Goal: Contribute content: Add original content to the website for others to see

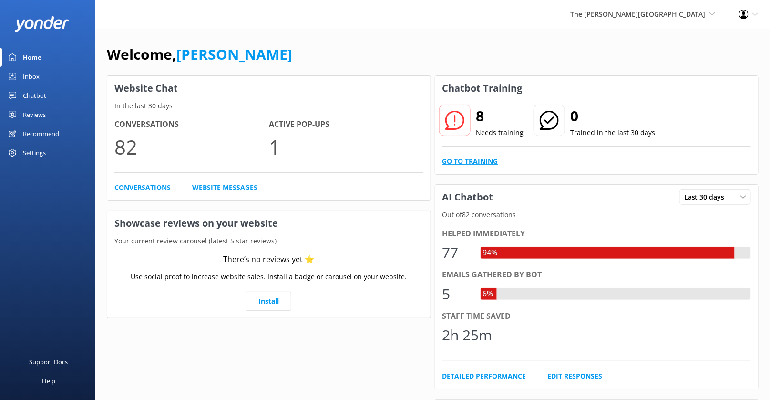
click at [477, 161] on link "Go to Training" at bounding box center [471, 161] width 56 height 10
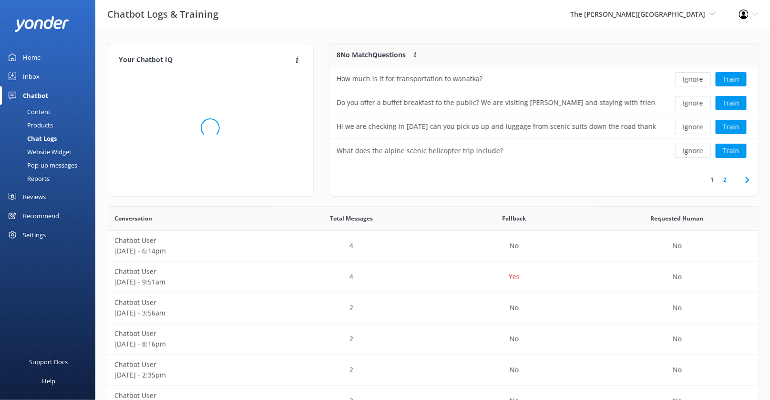
scroll to position [334, 652]
click at [725, 176] on link "2" at bounding box center [725, 179] width 13 height 9
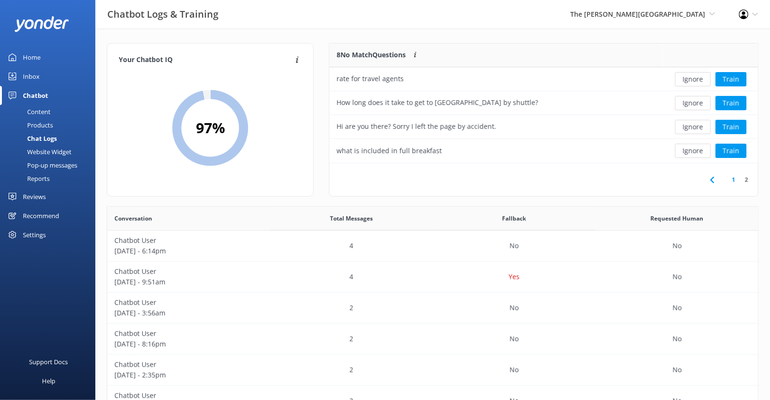
click at [47, 110] on div "Content" at bounding box center [28, 111] width 45 height 13
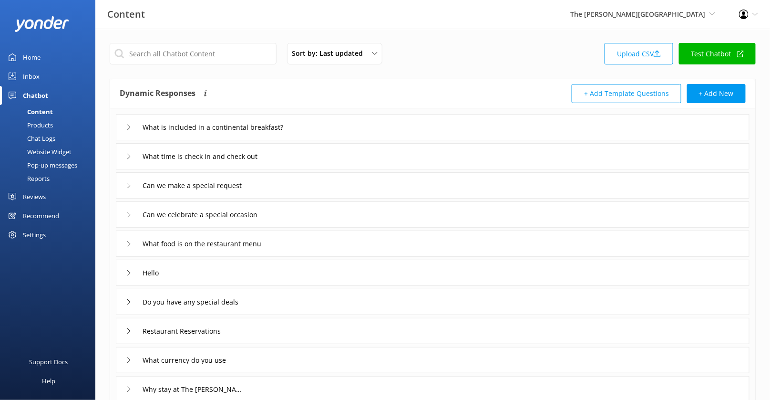
click at [43, 136] on div "Chat Logs" at bounding box center [31, 138] width 50 height 13
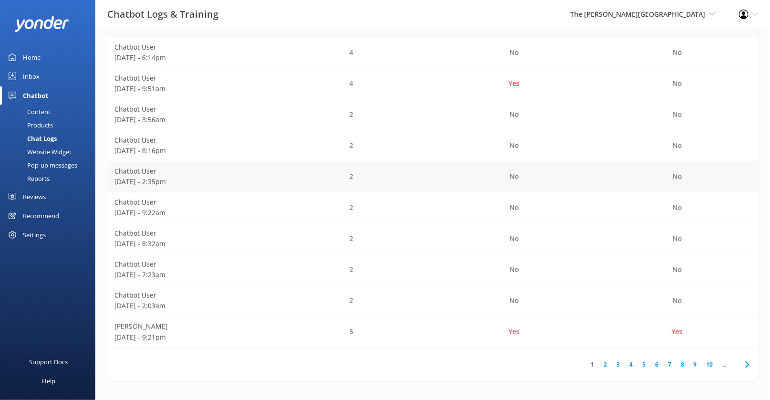
scroll to position [187, 0]
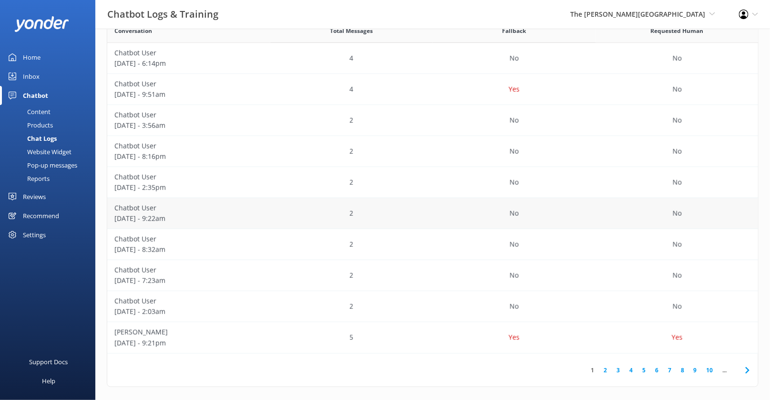
click at [272, 211] on div "2" at bounding box center [351, 213] width 163 height 31
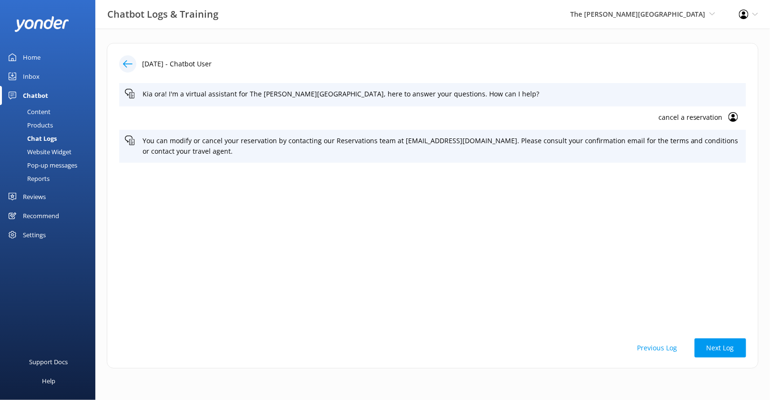
click at [39, 114] on div "Content" at bounding box center [28, 111] width 45 height 13
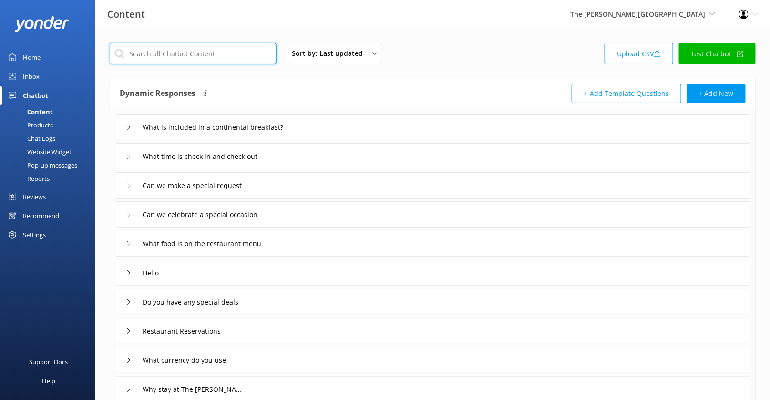
click at [195, 60] on input "text" at bounding box center [193, 53] width 167 height 21
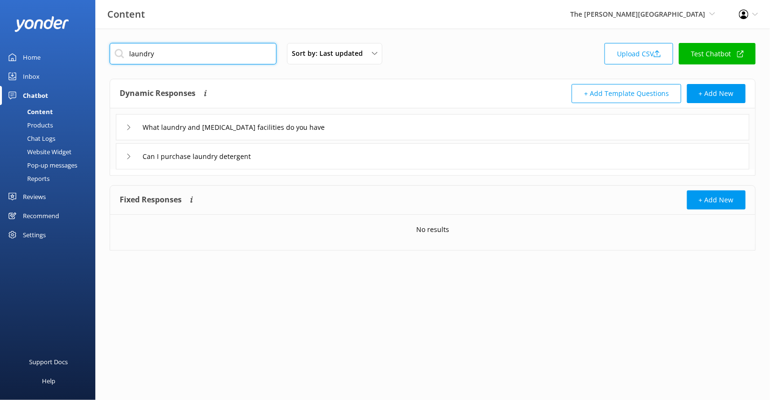
type input "laundry"
click at [356, 130] on div "What laundry and [MEDICAL_DATA] facilities do you have" at bounding box center [433, 127] width 634 height 26
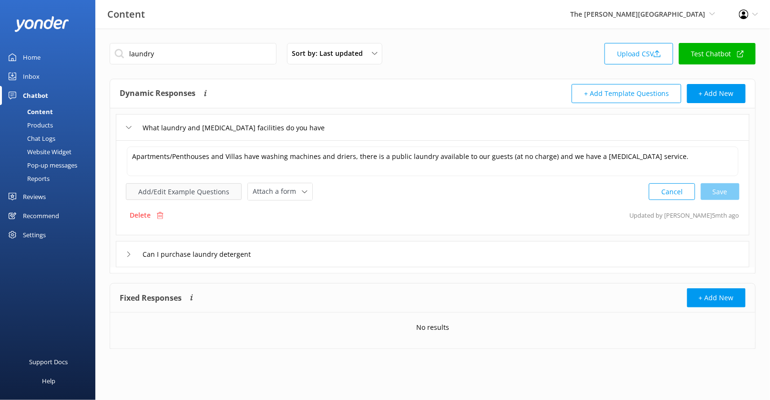
click at [204, 183] on button "Add/Edit Example Questions" at bounding box center [184, 191] width 116 height 17
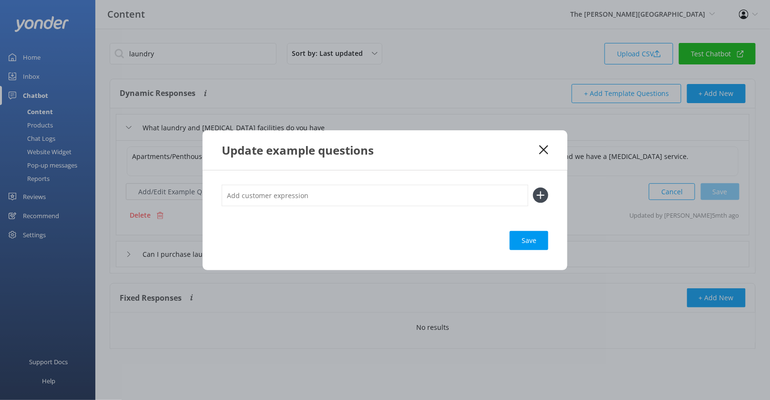
click at [294, 186] on input "text" at bounding box center [375, 195] width 307 height 21
type input "Does the [GEOGRAPHIC_DATA] Villa have a washer and dryer"
click at [521, 244] on div "Loading.." at bounding box center [529, 240] width 38 height 19
click at [366, 193] on input "Does the [GEOGRAPHIC_DATA] Villa have a washer and dryer" at bounding box center [375, 195] width 307 height 21
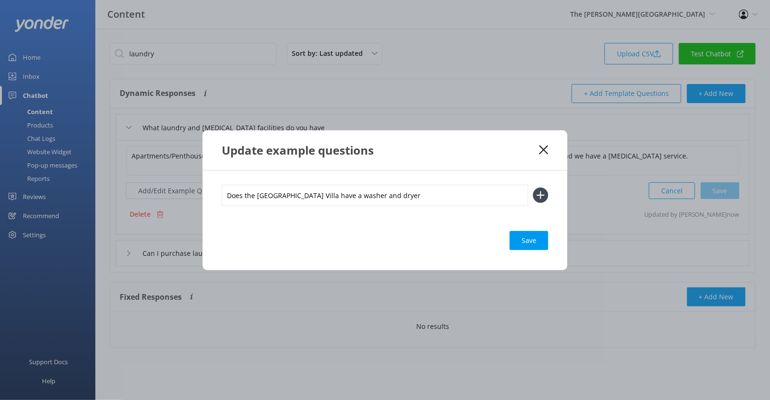
click at [366, 193] on input "Does the [GEOGRAPHIC_DATA] Villa have a washer and dryer" at bounding box center [375, 195] width 307 height 21
click at [533, 187] on button at bounding box center [540, 194] width 15 height 15
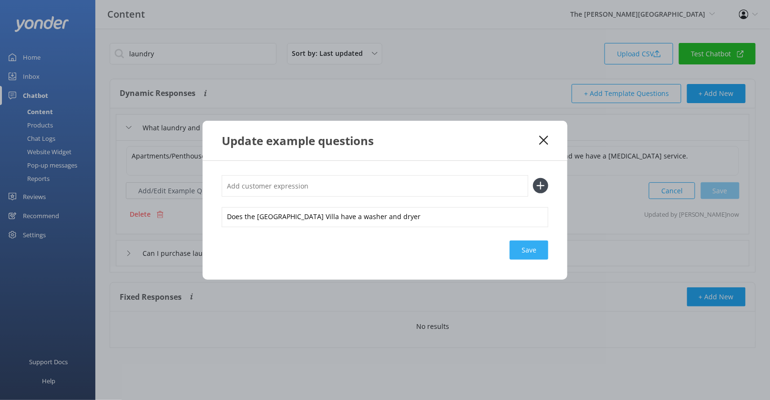
click at [539, 253] on div "Save" at bounding box center [529, 249] width 39 height 19
click at [543, 138] on icon at bounding box center [543, 140] width 9 height 10
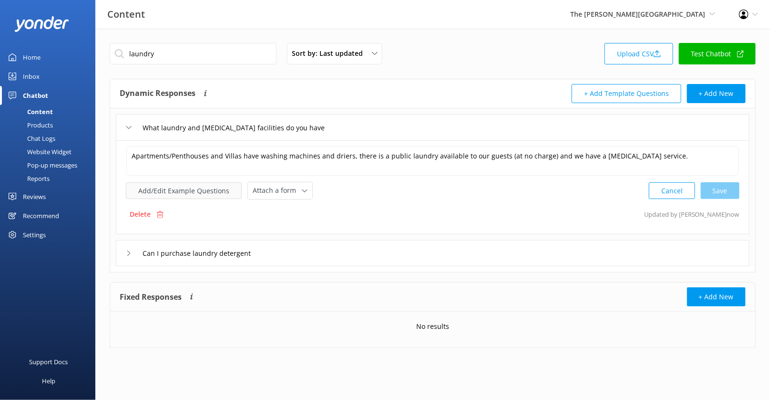
click at [203, 193] on button "Add/Edit Example Questions" at bounding box center [184, 190] width 116 height 17
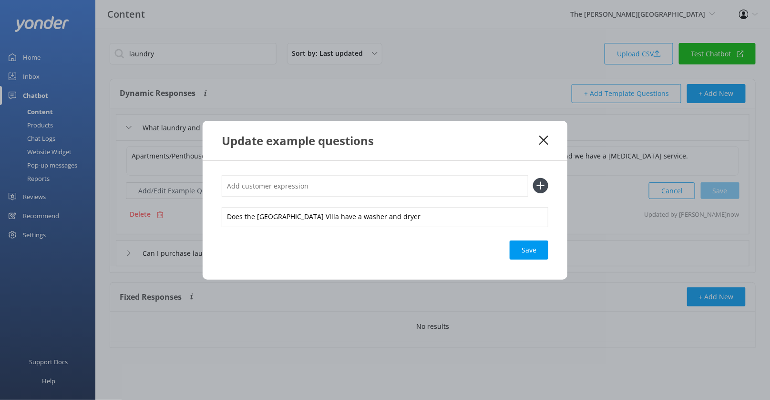
click at [271, 186] on input "text" at bounding box center [375, 185] width 307 height 21
type input "Can I do laundry"
click at [533, 178] on button at bounding box center [540, 185] width 15 height 15
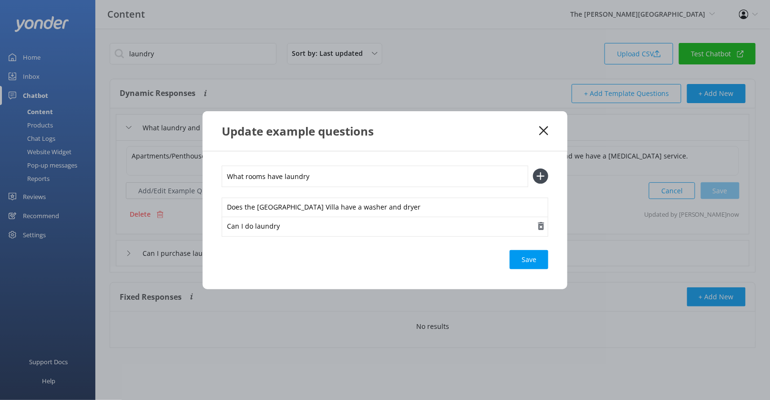
type input "What rooms have laundry"
click at [533, 168] on button at bounding box center [540, 175] width 15 height 15
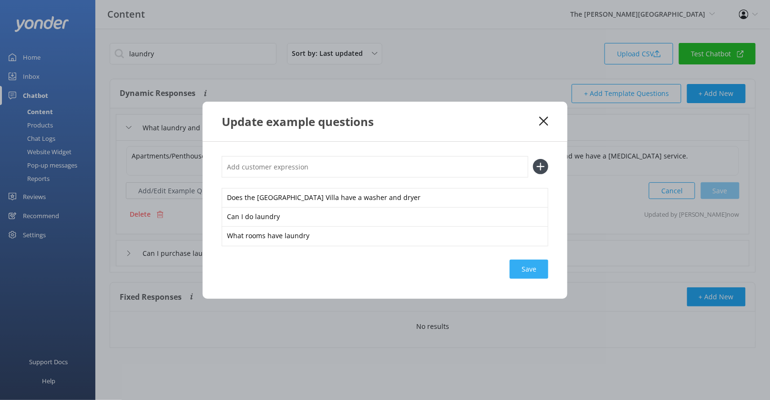
click at [542, 274] on div "Save" at bounding box center [529, 268] width 39 height 19
click at [543, 126] on div "Update example questions" at bounding box center [385, 122] width 365 height 40
click at [546, 118] on icon at bounding box center [543, 121] width 9 height 10
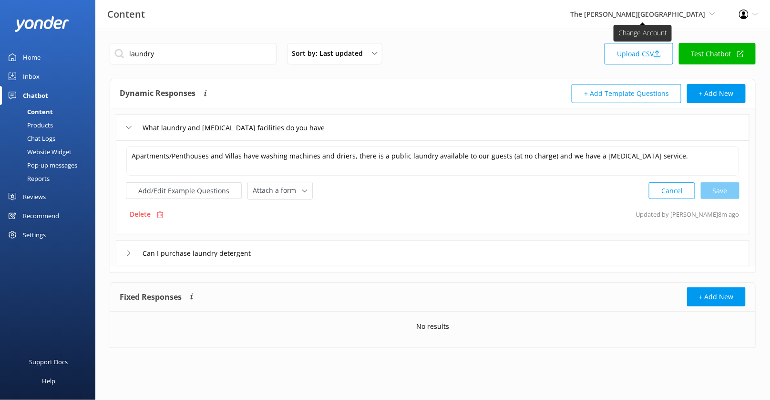
click at [685, 17] on span "The [PERSON_NAME][GEOGRAPHIC_DATA]" at bounding box center [637, 14] width 135 height 9
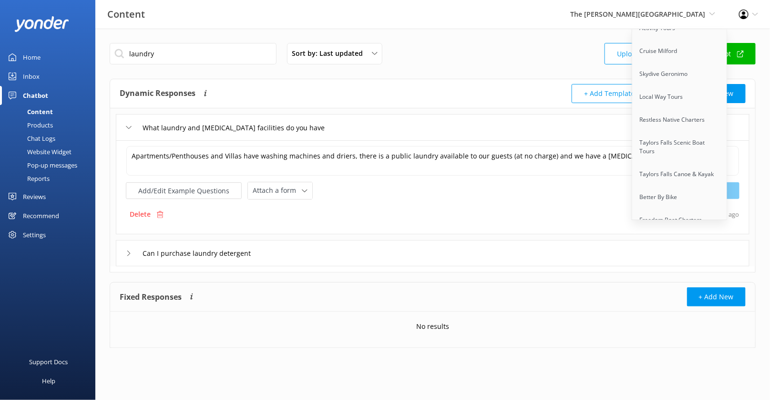
scroll to position [1065, 0]
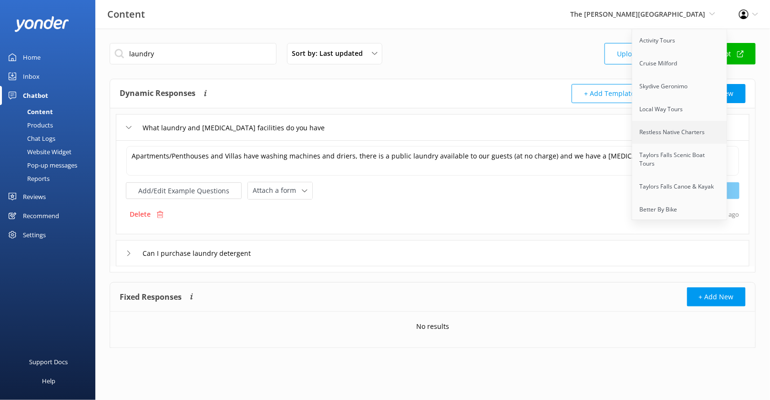
click at [669, 121] on link "Restless Native Charters" at bounding box center [679, 132] width 95 height 23
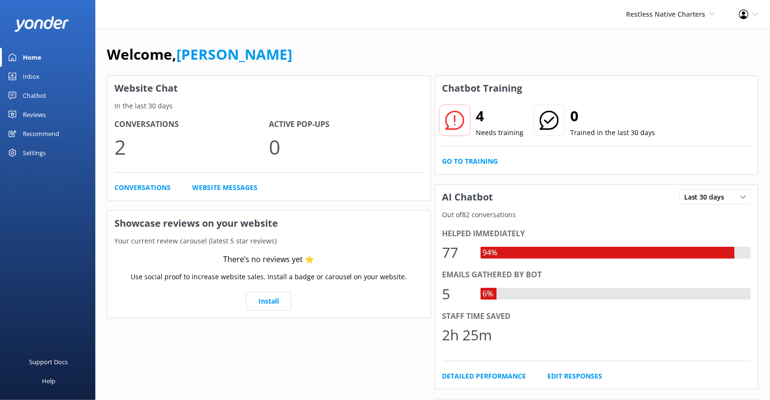
click at [37, 92] on div "Chatbot" at bounding box center [34, 95] width 23 height 19
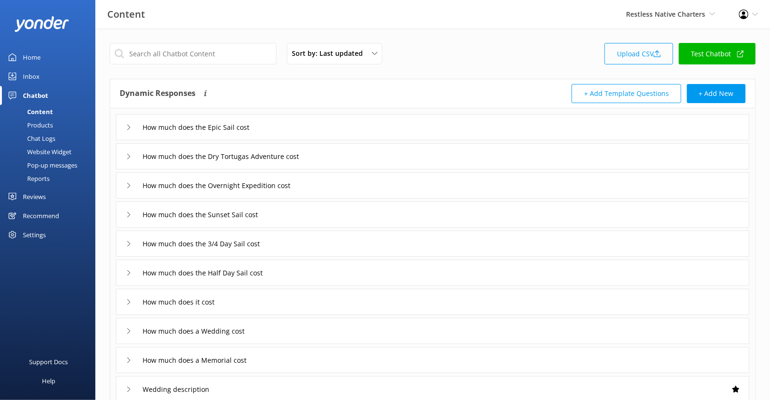
click at [648, 54] on link "Upload CSV" at bounding box center [639, 53] width 69 height 21
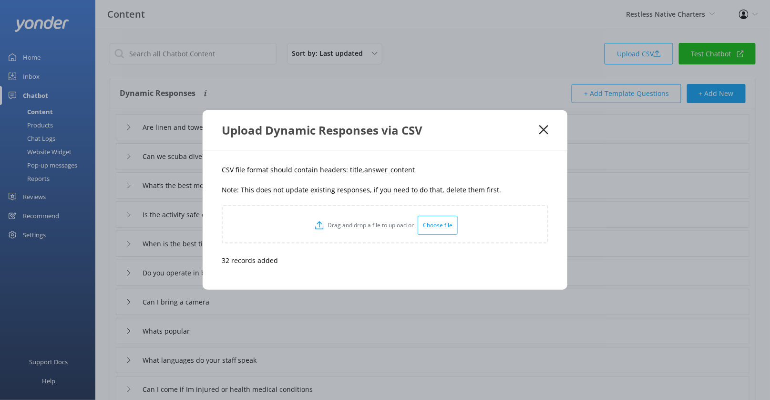
click at [544, 124] on div "Upload Dynamic Responses via CSV" at bounding box center [385, 130] width 365 height 40
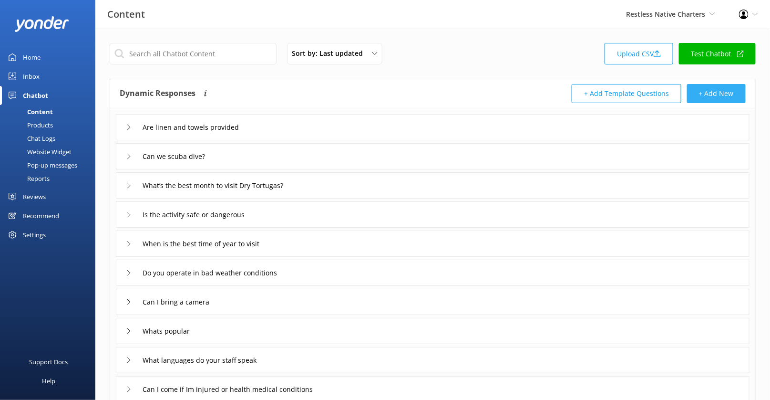
click at [706, 99] on button "+ Add New" at bounding box center [716, 93] width 59 height 19
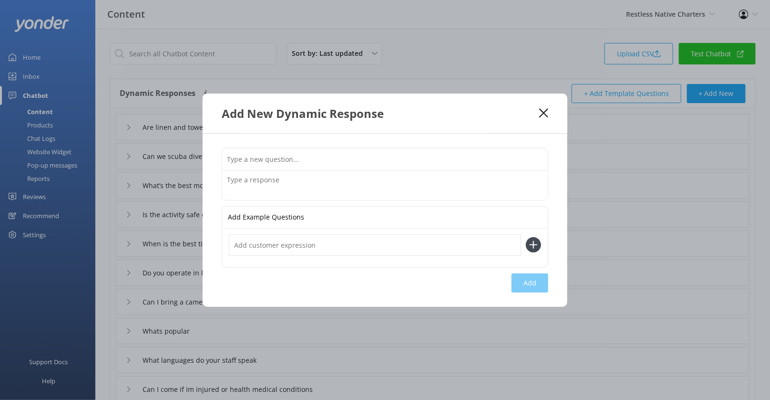
click at [370, 161] on input "text" at bounding box center [385, 158] width 326 height 21
type input "Why should we book with you"
click at [311, 184] on textarea at bounding box center [385, 185] width 326 height 30
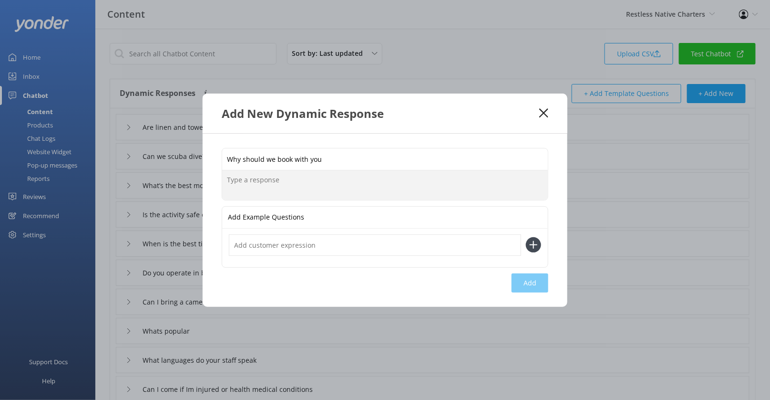
paste textarea "This is next-level, balls-to-the-bimini, sunset-on-steroids, luxury sailing mad…"
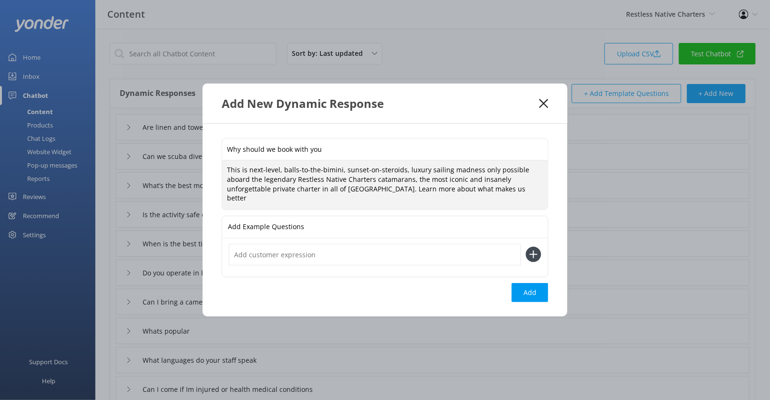
paste textarea "https://restlessnative.com/the-most-over-the-top-sailing-adventure-in-the-flori…"
type textarea "This is next-level, balls-to-the-bimini, sunset-on-steroids, luxury sailing mad…"
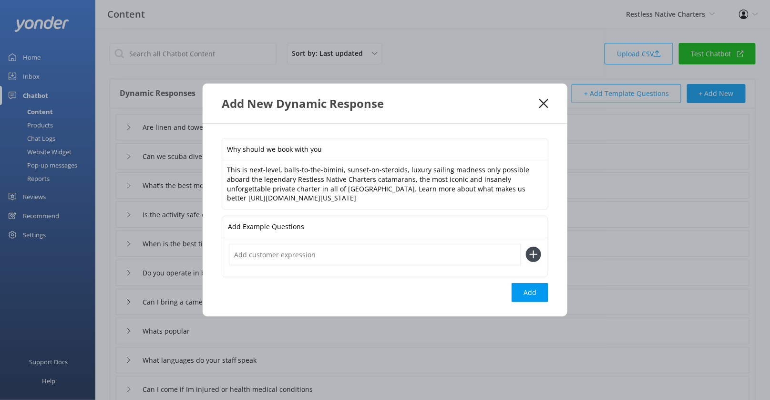
click at [384, 256] on input "text" at bounding box center [375, 254] width 292 height 21
type input "Why so expensive"
click at [526, 247] on button at bounding box center [533, 254] width 15 height 15
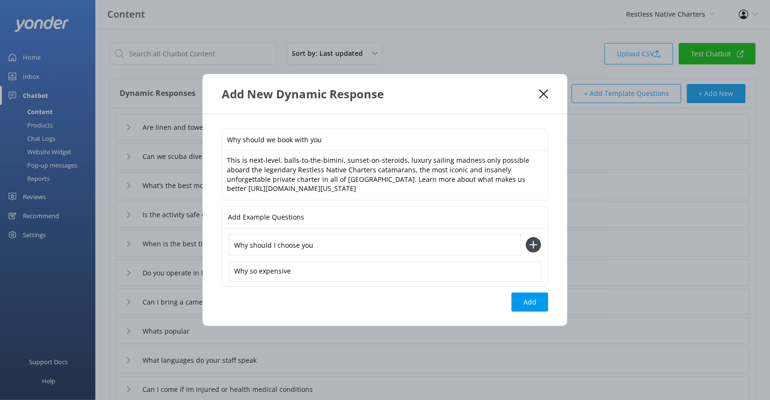
type input "Why should I choose you"
click at [526, 237] on button at bounding box center [533, 244] width 15 height 15
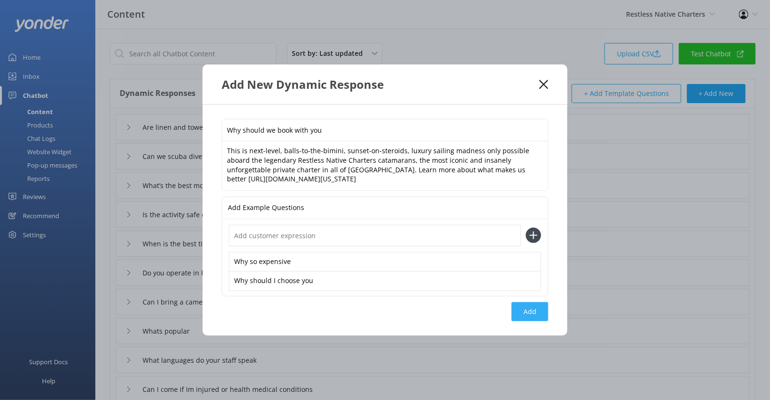
click at [528, 312] on button "Add" at bounding box center [530, 311] width 37 height 19
type input "Why should we book with you"
type input "Are linen and towels provided"
type input "Can we scuba dive?"
type input "What’s the best month to visit Dry Tortugas?"
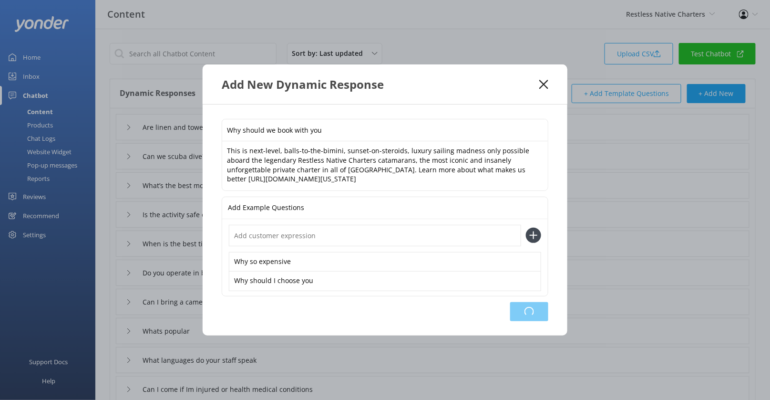
type input "Is the activity safe or dangerous"
type input "When is the best time of year to visit"
type input "Do you operate in bad weather conditions"
type input "Can I bring a camera"
type input "Whats popular"
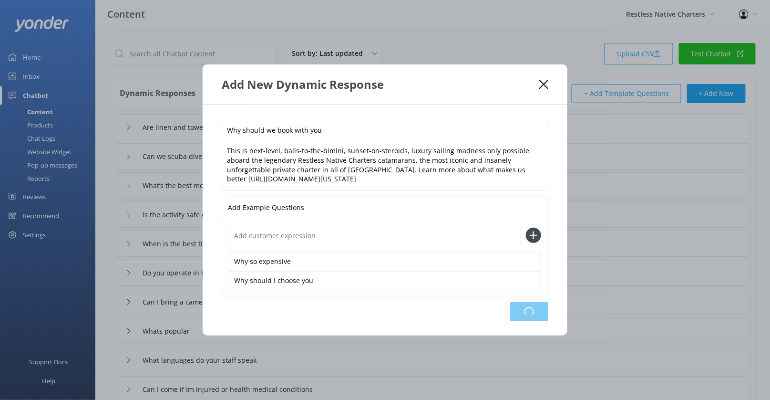
type input "What languages do your staff speak"
